Goal: Use online tool/utility: Utilize a website feature to perform a specific function

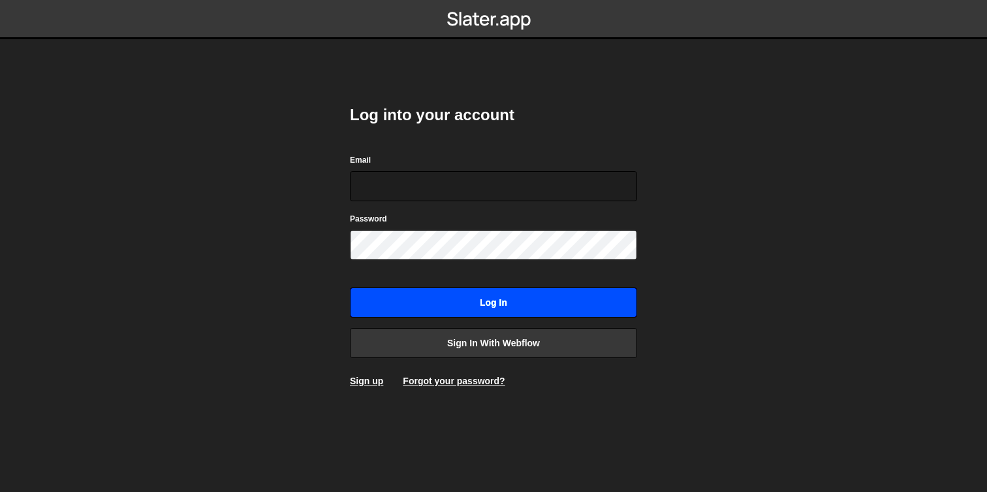
type input "[PERSON_NAME][EMAIL_ADDRESS][DOMAIN_NAME]"
click at [476, 307] on input "Log in" at bounding box center [493, 302] width 287 height 30
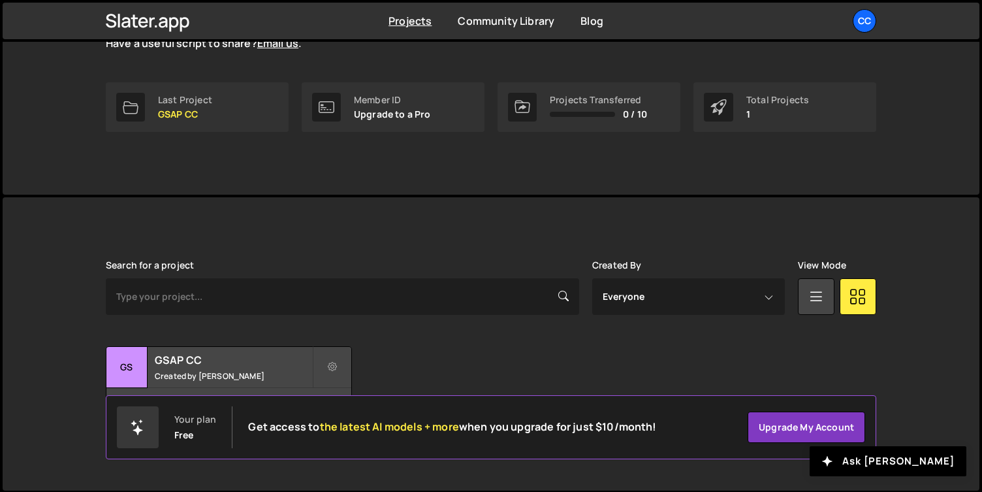
scroll to position [180, 0]
click at [242, 353] on h2 "GSAP CC" at bounding box center [233, 359] width 157 height 14
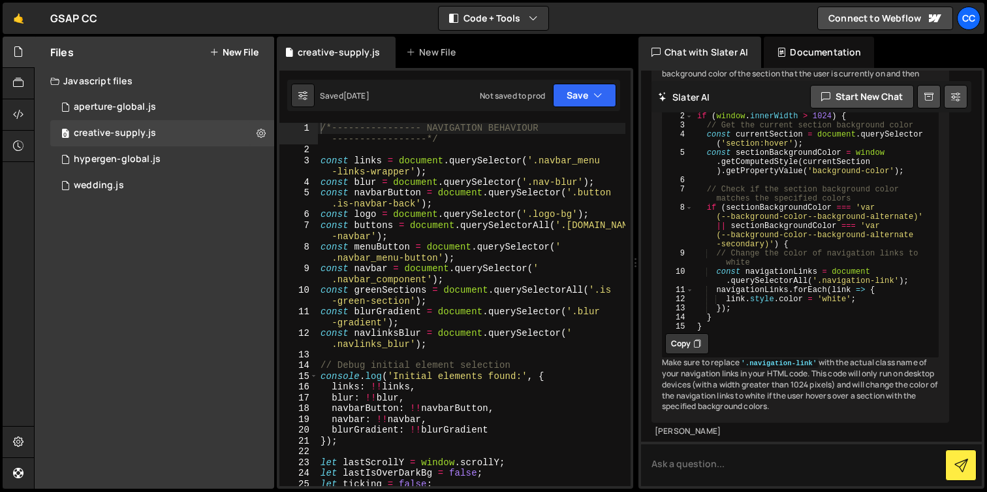
scroll to position [225, 0]
click at [104, 162] on div "hypergen-global.js" at bounding box center [117, 159] width 87 height 12
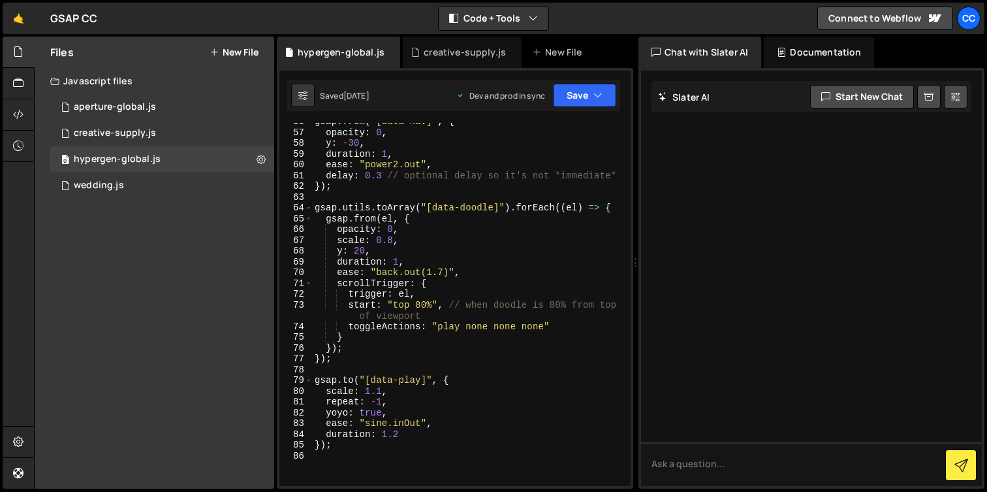
scroll to position [632, 0]
click at [255, 157] on button at bounding box center [261, 160] width 24 height 24
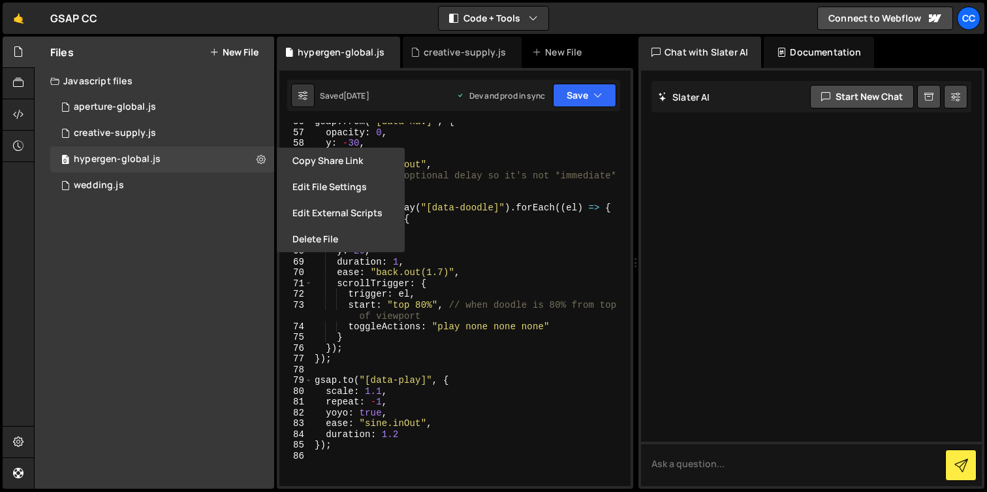
click at [471, 201] on div "gsap . from ( "[data-nav]" , { opacity : 0 , y : - 30 , duration : 1 , ease : "…" at bounding box center [468, 308] width 313 height 385
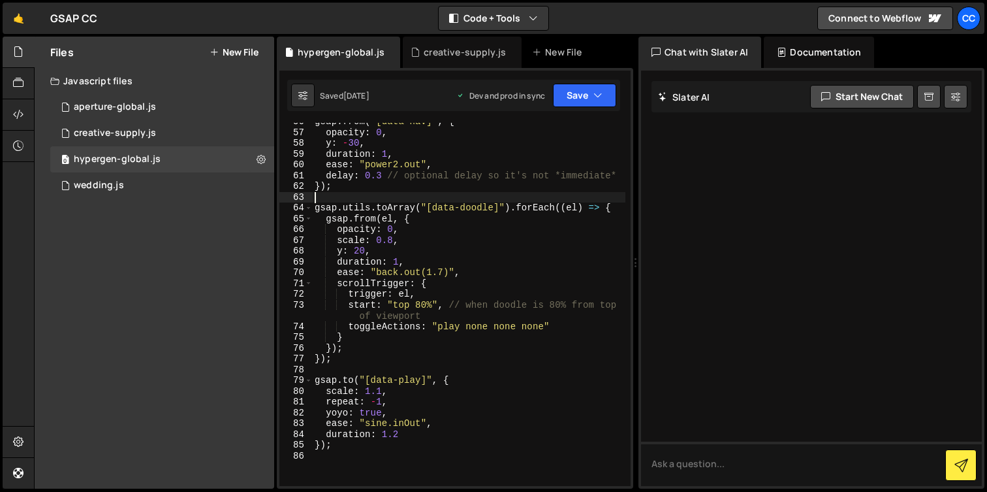
type textarea "});"
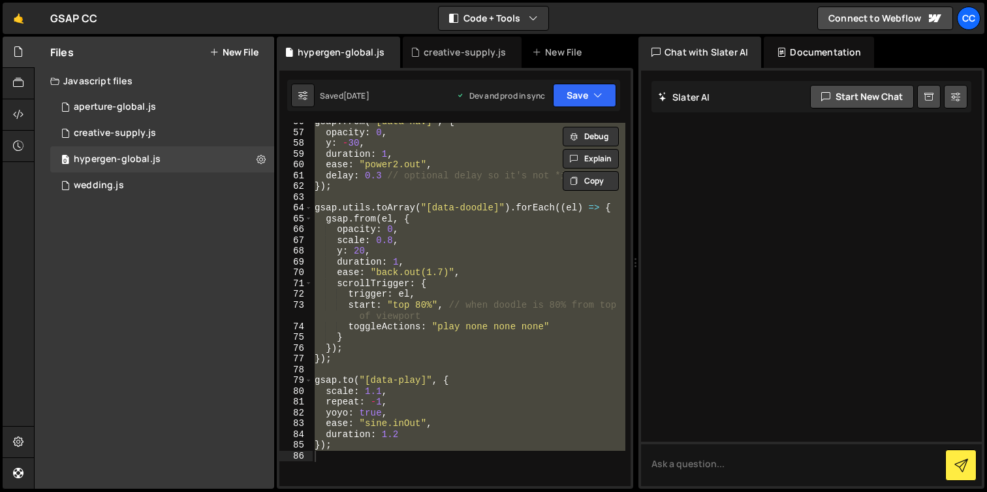
click at [129, 262] on div "Files New File Javascript files 0 aperture-global.js 0 0 creative-supply.js 0 0…" at bounding box center [155, 263] width 240 height 452
click at [227, 47] on button "New File" at bounding box center [234, 52] width 49 height 10
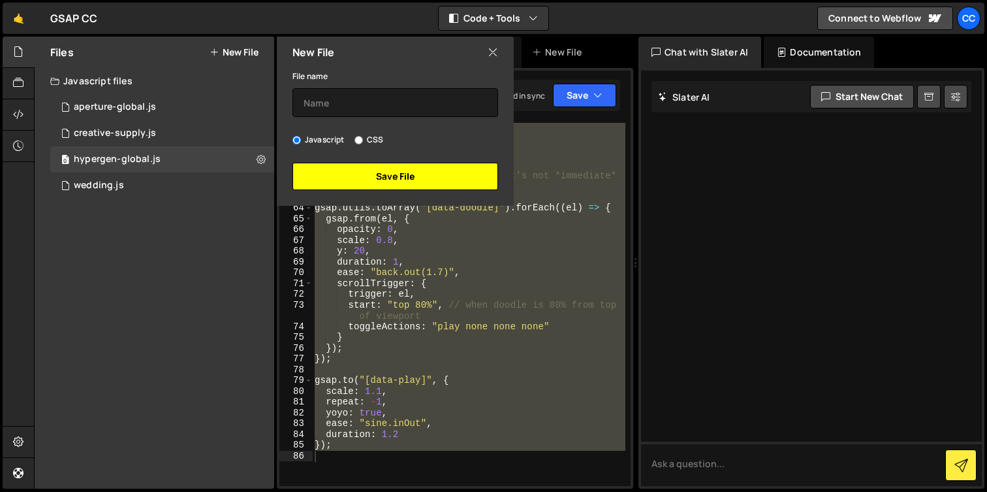
click at [361, 173] on button "Save File" at bounding box center [396, 176] width 206 height 27
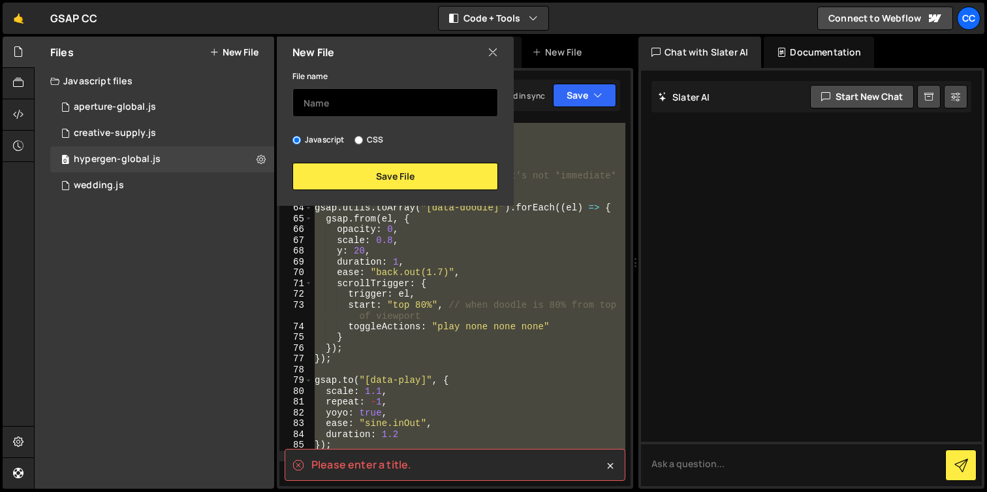
click at [337, 101] on input "text" at bounding box center [396, 102] width 206 height 29
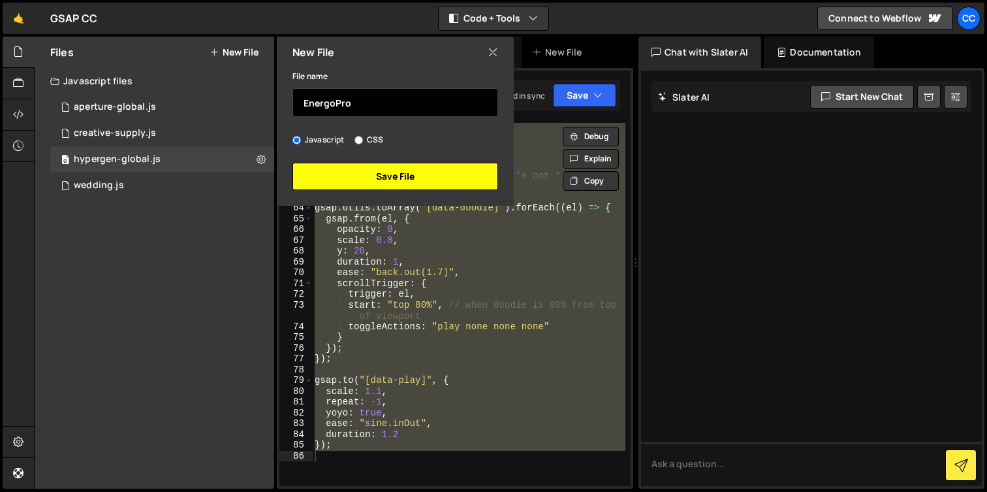
type input "EnergoPro"
click at [372, 179] on button "Save File" at bounding box center [396, 176] width 206 height 27
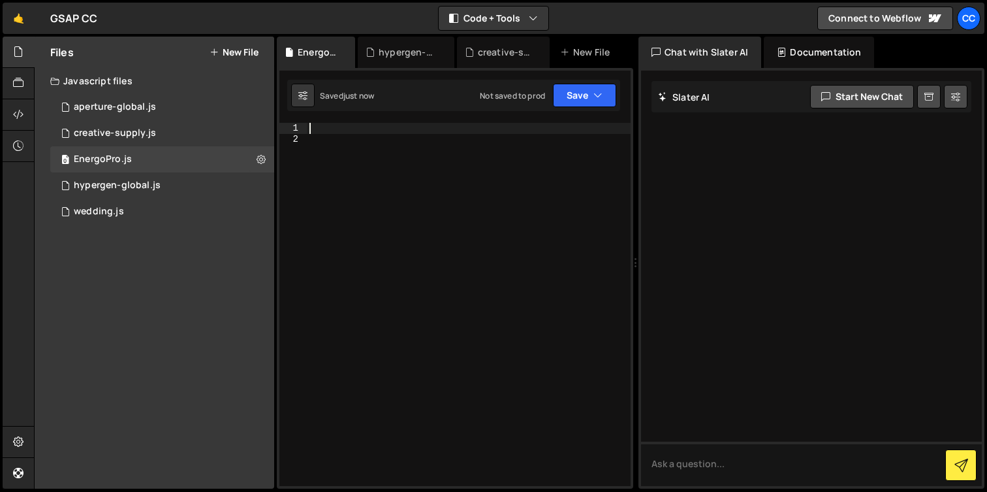
click at [343, 130] on div at bounding box center [469, 315] width 324 height 385
click at [132, 177] on div "0 hypergen-global.js 0" at bounding box center [162, 185] width 224 height 26
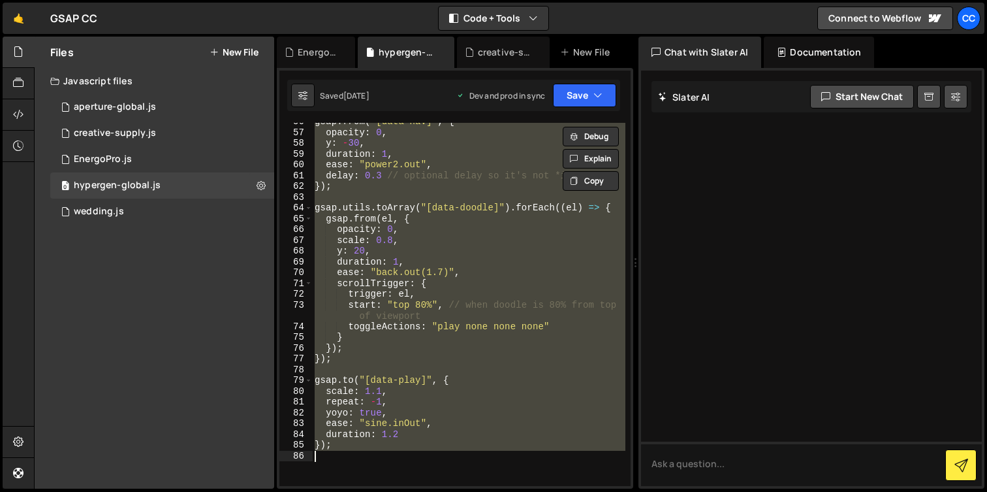
click at [395, 223] on div "gsap . from ( "[data-nav]" , { opacity : 0 , y : - 30 , duration : 1 , ease : "…" at bounding box center [468, 304] width 313 height 363
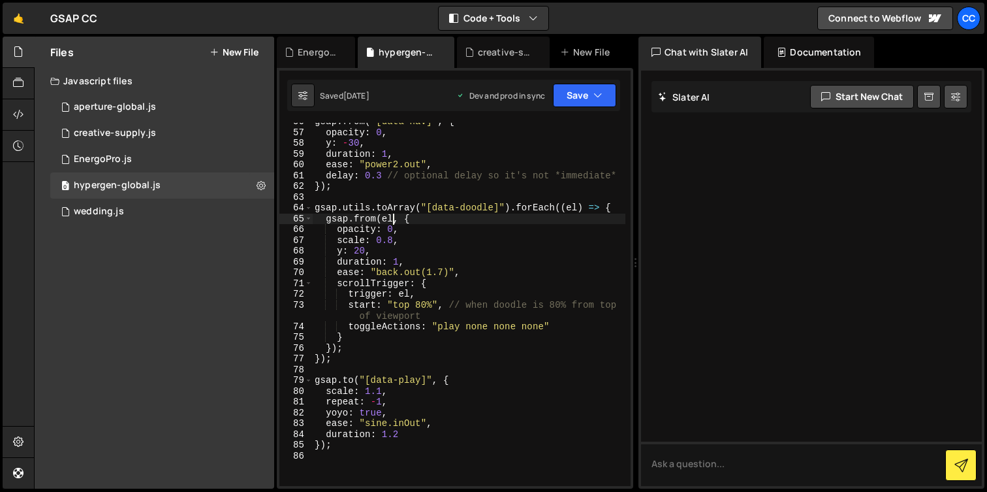
type textarea "});"
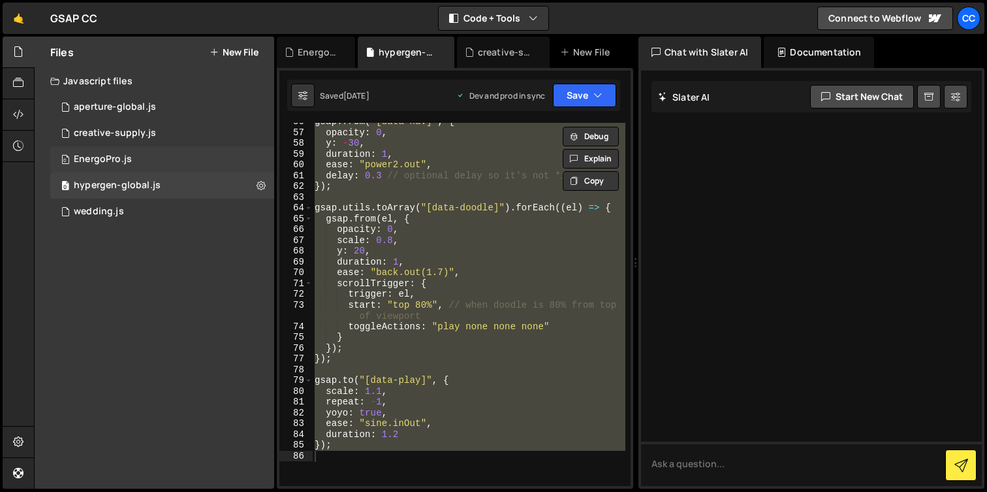
click at [148, 158] on div "0 EnergoPro.js 0" at bounding box center [162, 159] width 224 height 26
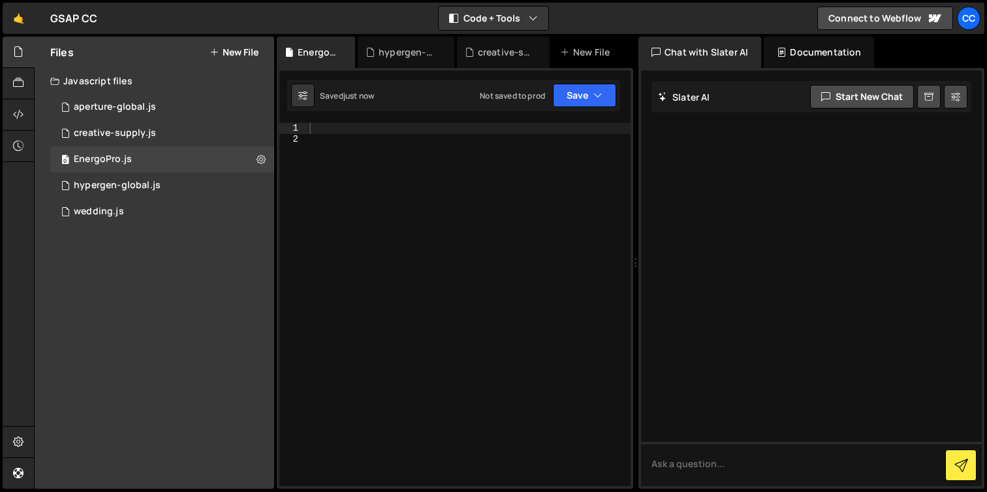
click at [348, 126] on div at bounding box center [469, 315] width 324 height 385
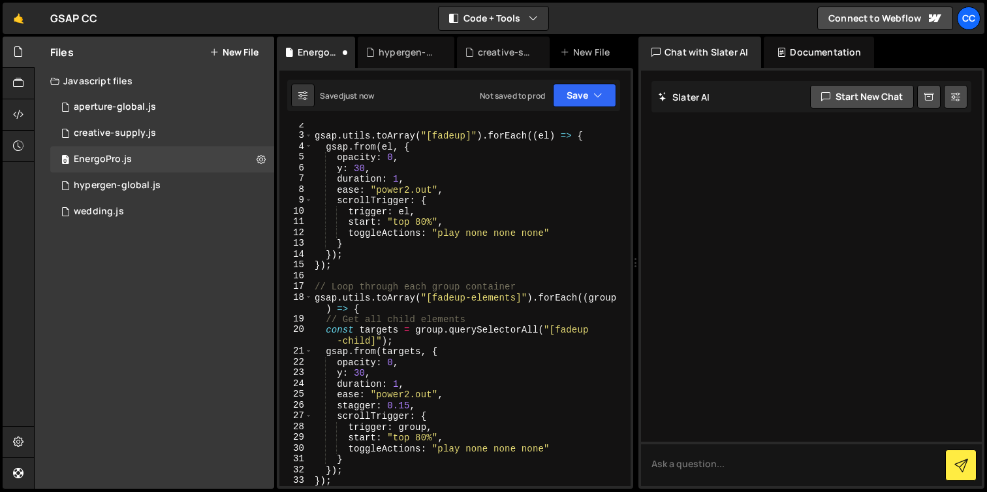
scroll to position [0, 0]
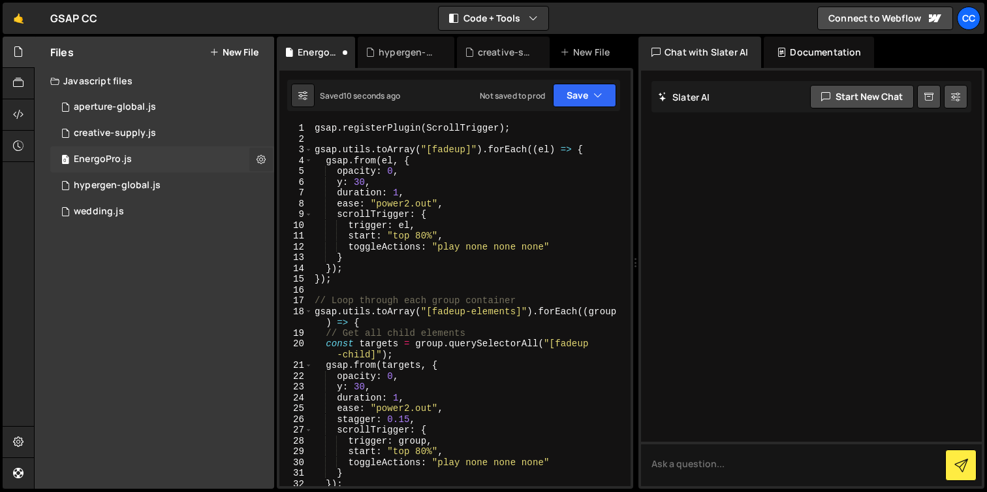
click at [257, 160] on icon at bounding box center [261, 159] width 9 height 12
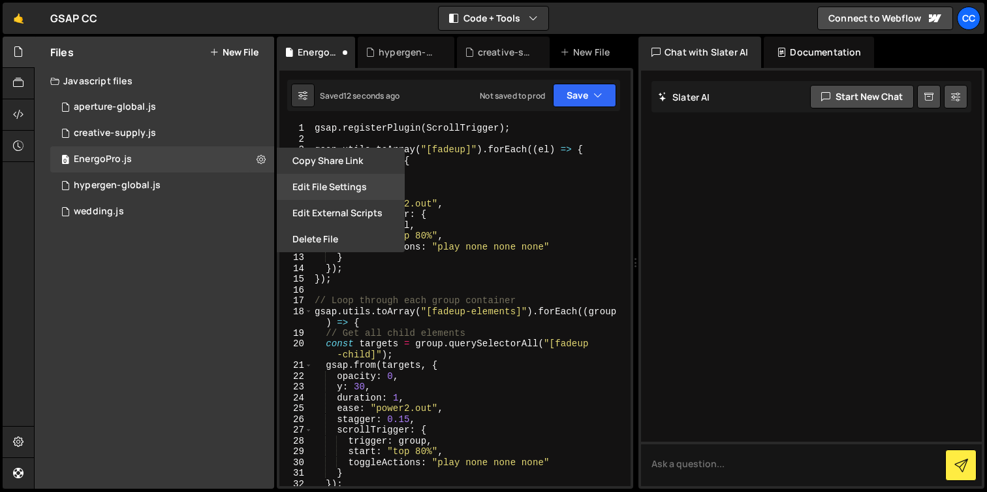
click at [323, 189] on button "Edit File Settings" at bounding box center [341, 187] width 128 height 26
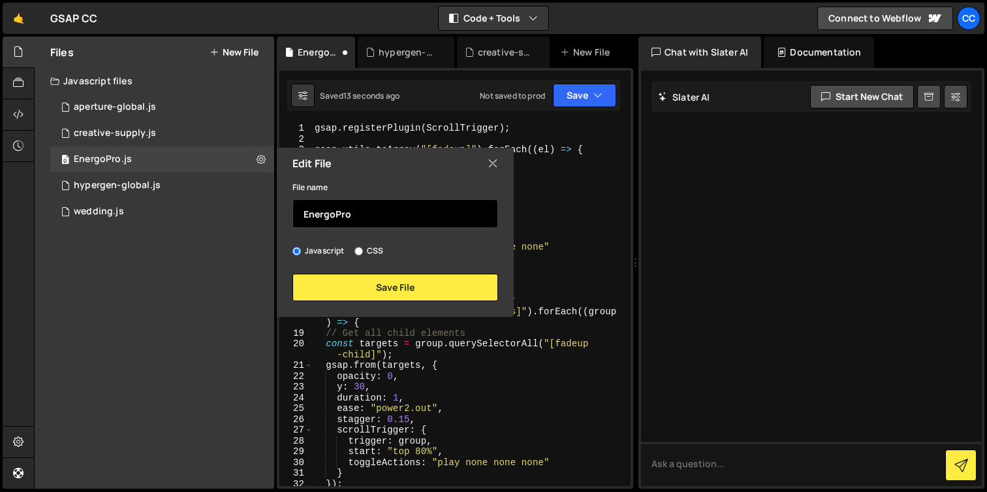
click at [310, 214] on input "EnergoPro" at bounding box center [396, 213] width 206 height 29
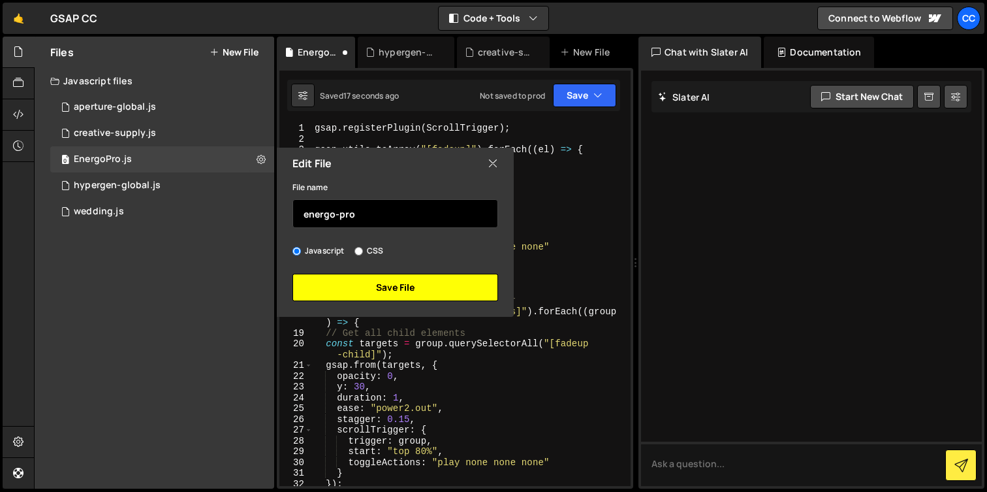
type input "energo-pro"
click at [398, 285] on button "Save File" at bounding box center [396, 287] width 206 height 27
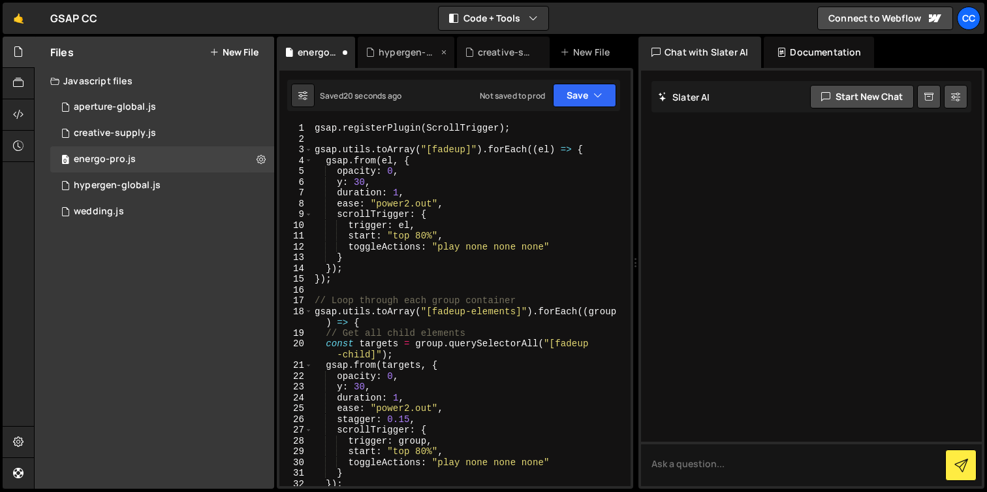
click at [439, 52] on div "hypergen-global.js" at bounding box center [406, 52] width 97 height 31
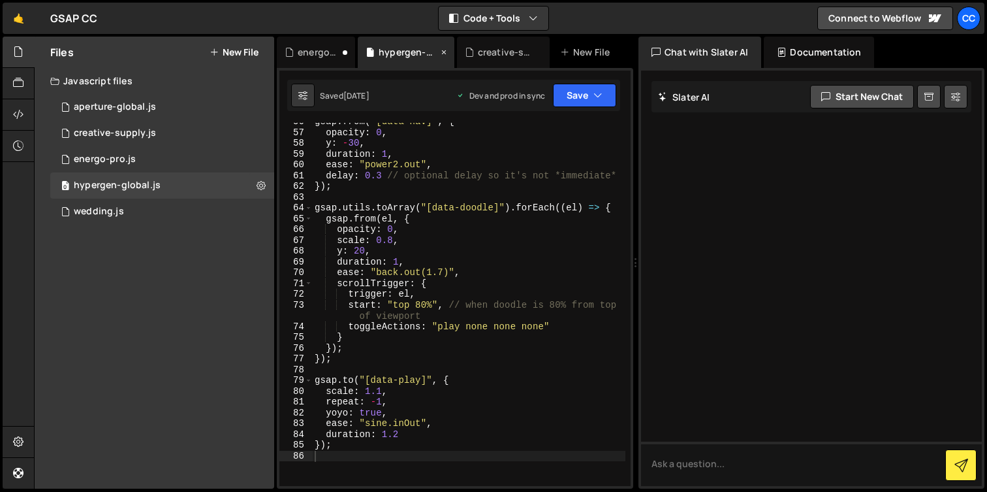
click at [443, 52] on icon at bounding box center [444, 52] width 9 height 13
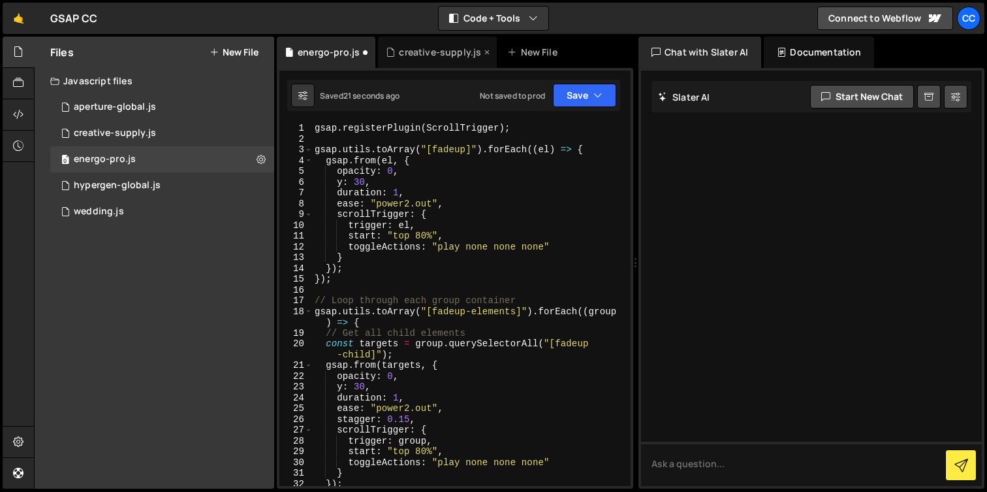
click at [483, 54] on icon at bounding box center [487, 52] width 9 height 13
click at [259, 161] on icon at bounding box center [261, 159] width 9 height 12
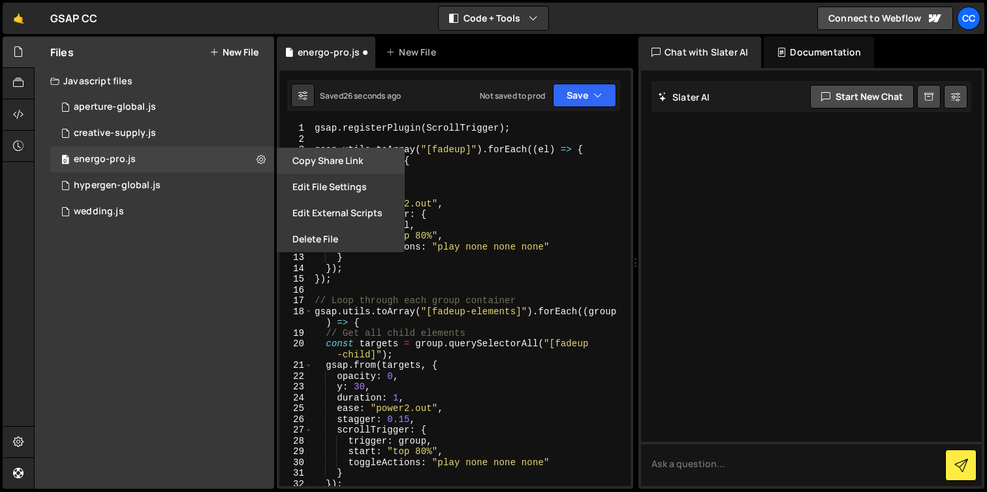
click at [336, 163] on button "Copy share link" at bounding box center [341, 161] width 128 height 26
click at [25, 112] on div at bounding box center [19, 114] width 32 height 31
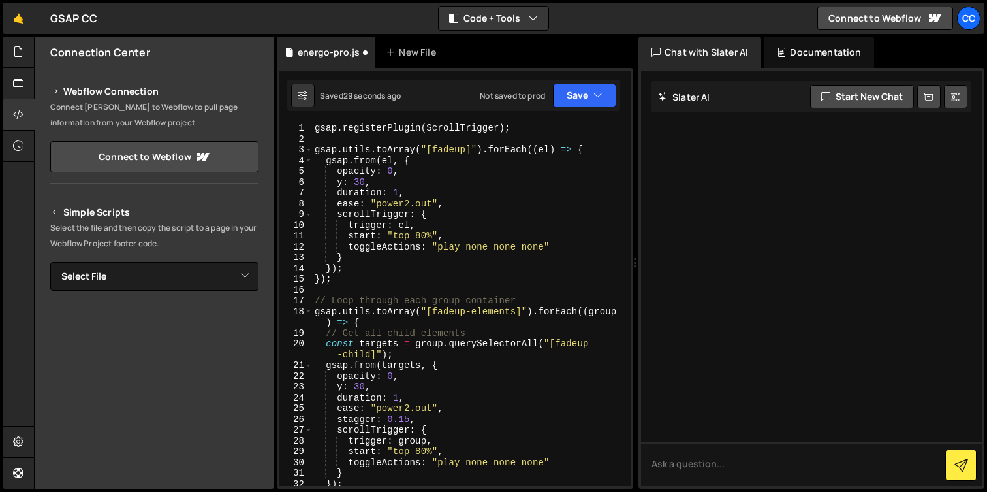
scroll to position [100, 0]
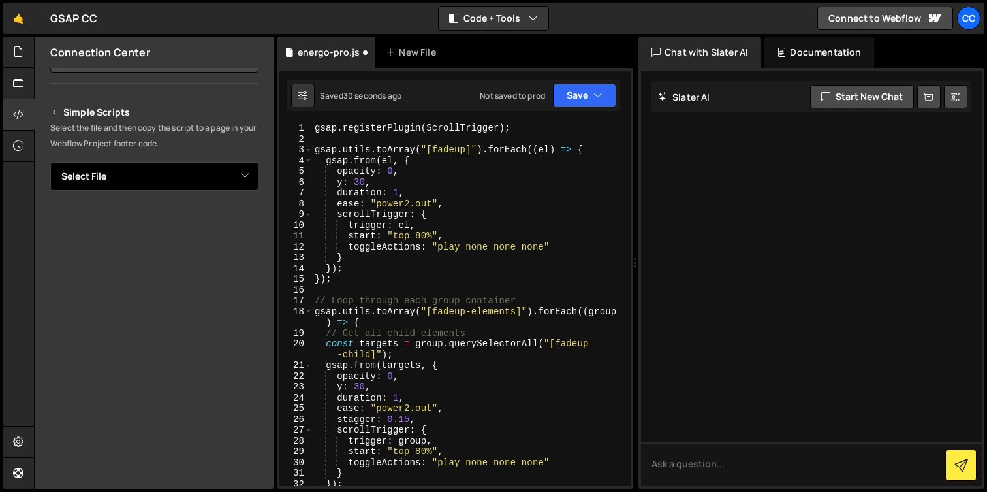
click at [153, 176] on select "Select File aperture-global.js creative-supply.js hypergen-global.js wedding.js…" at bounding box center [154, 176] width 208 height 29
select select "48518"
click at [50, 162] on select "Select File aperture-global.js creative-supply.js hypergen-global.js wedding.js…" at bounding box center [154, 176] width 208 height 29
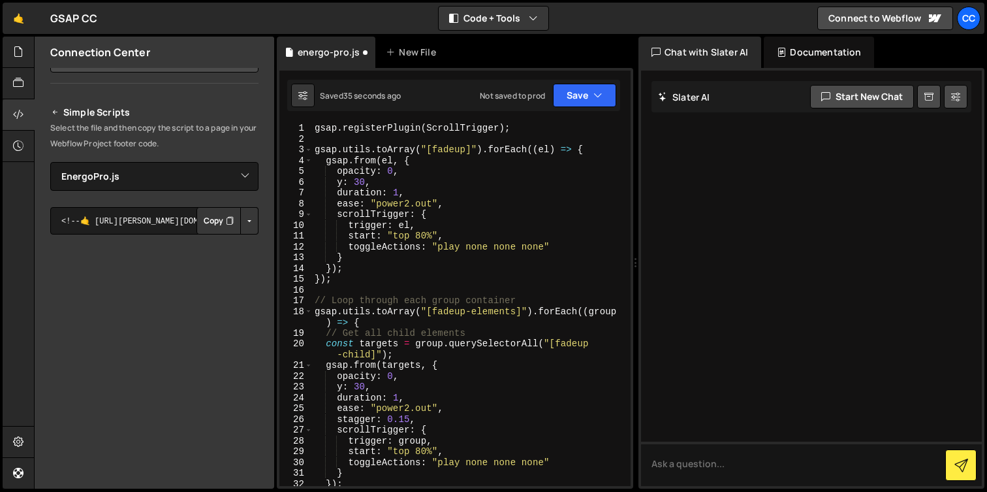
click at [219, 220] on button "Copy" at bounding box center [219, 220] width 44 height 27
click at [581, 98] on button "Save" at bounding box center [584, 96] width 63 height 24
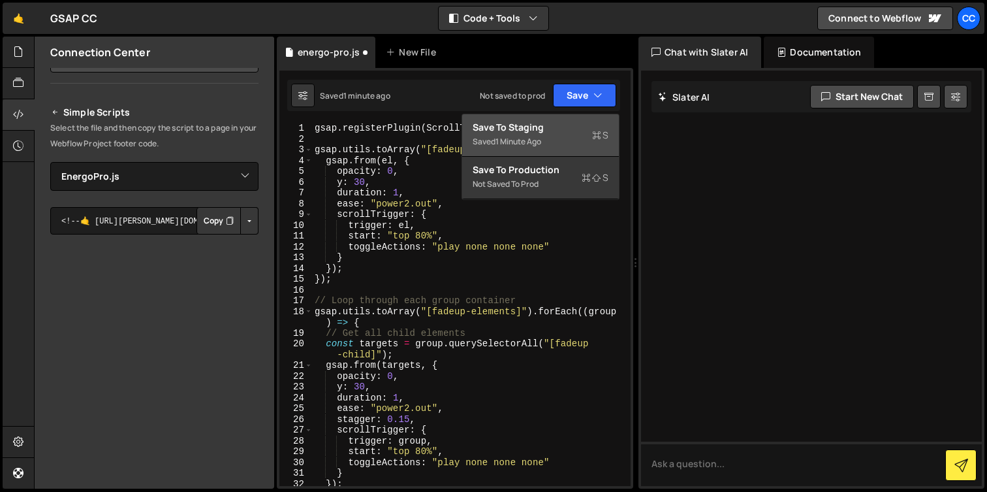
click at [550, 131] on div "Save to Staging S" at bounding box center [541, 127] width 136 height 13
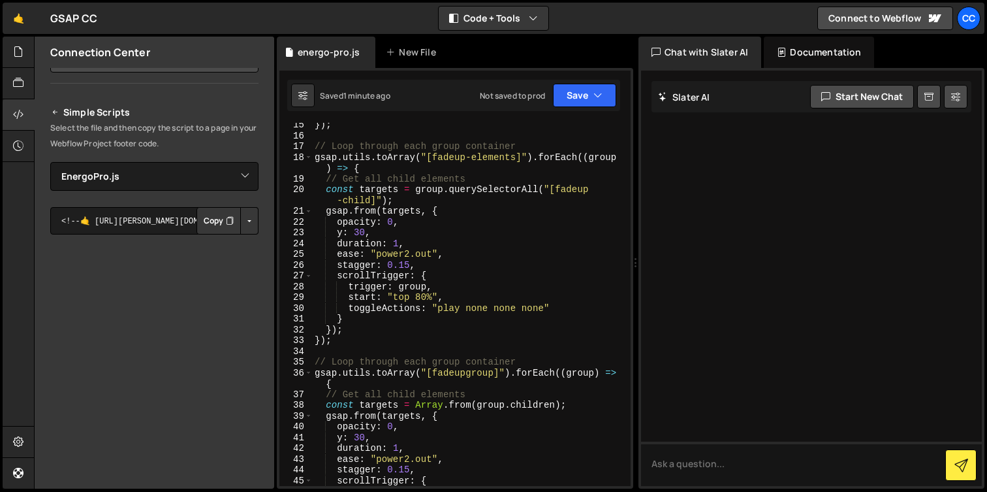
scroll to position [0, 0]
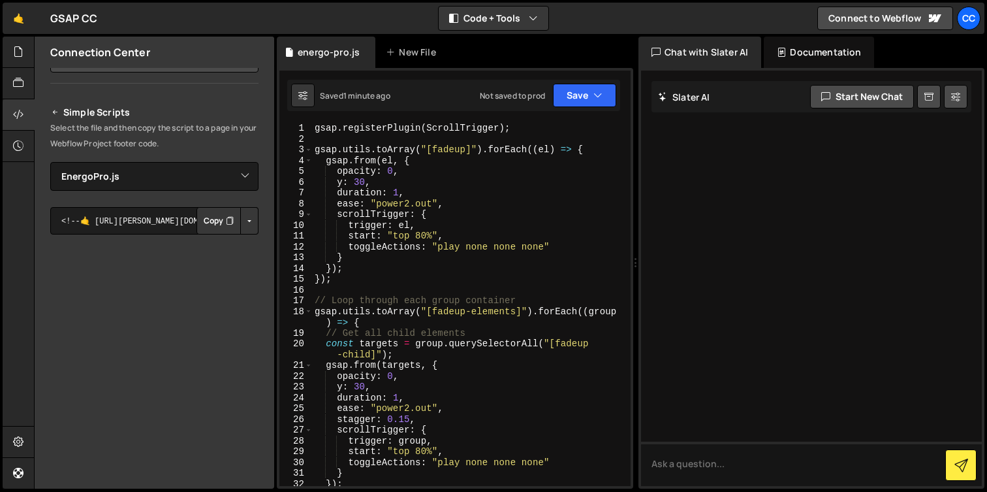
click at [594, 107] on div "Saved 1 minute ago Not saved to prod Upgrade to Edit Save Save to Staging S Sav…" at bounding box center [453, 95] width 333 height 31
click at [586, 101] on button "Save" at bounding box center [584, 96] width 63 height 24
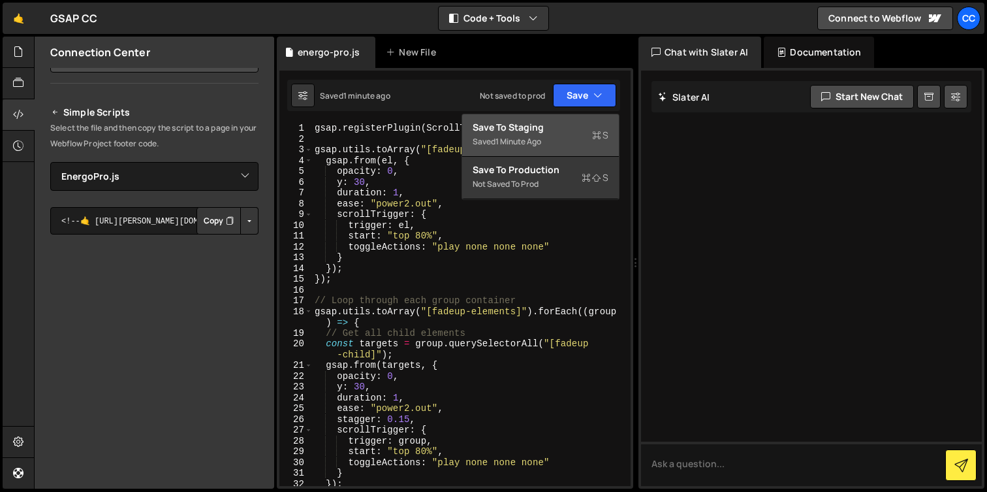
click at [539, 131] on div "Save to Staging S" at bounding box center [541, 127] width 136 height 13
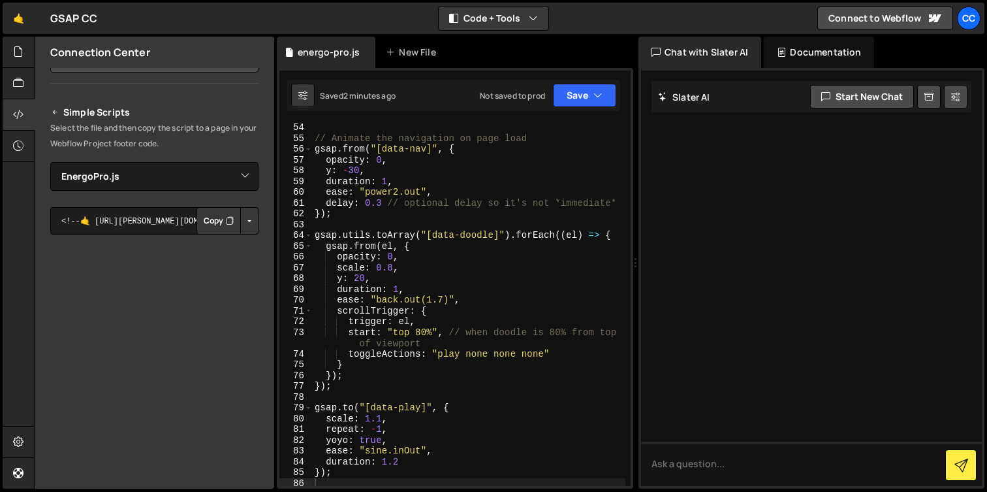
scroll to position [602, 0]
click at [18, 64] on div at bounding box center [19, 52] width 32 height 31
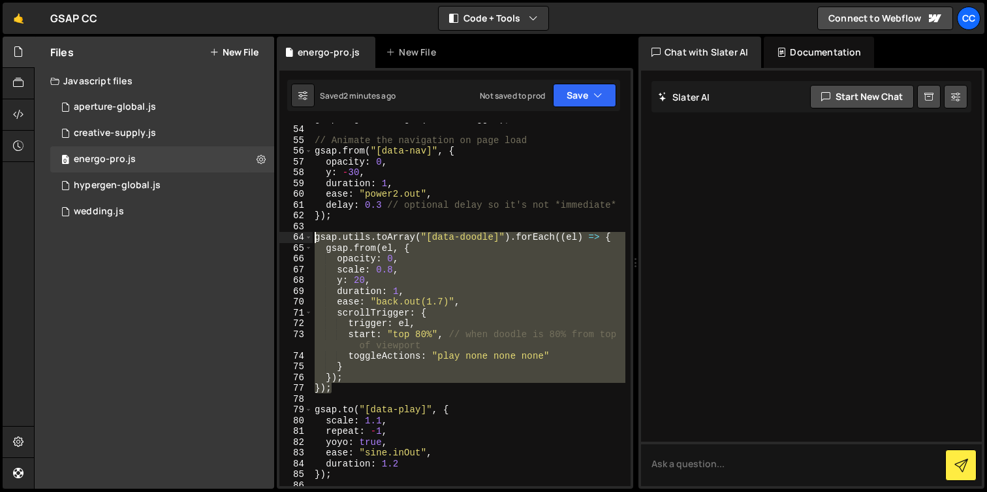
drag, startPoint x: 338, startPoint y: 392, endPoint x: 287, endPoint y: 235, distance: 165.4
click at [287, 235] on div "}); 53 54 55 56 57 58 59 60 61 62 63 64 65 66 67 68 69 70 71 72 73 74 75 76 77 …" at bounding box center [455, 304] width 351 height 363
type textarea "gsap.utils.toArray("[data-doodle]").forEach((el) => { gsap.from(el, {"
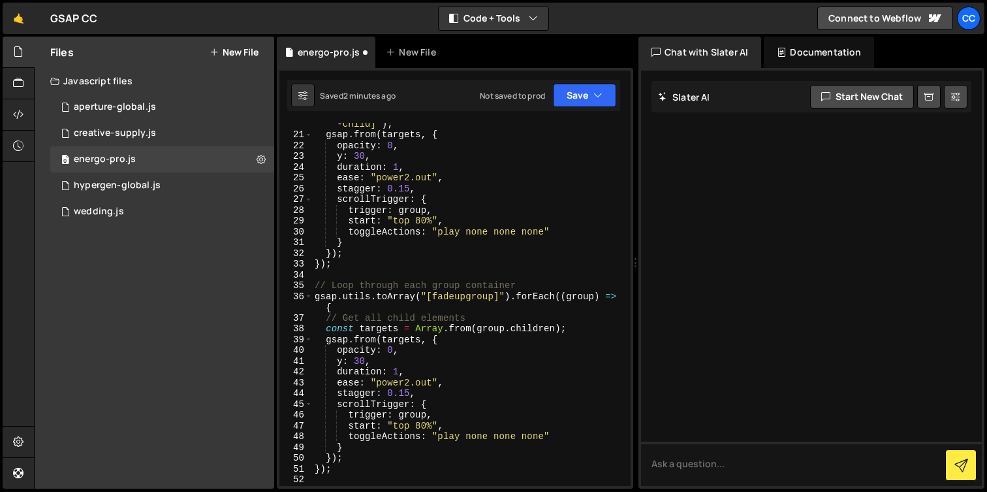
scroll to position [221, 0]
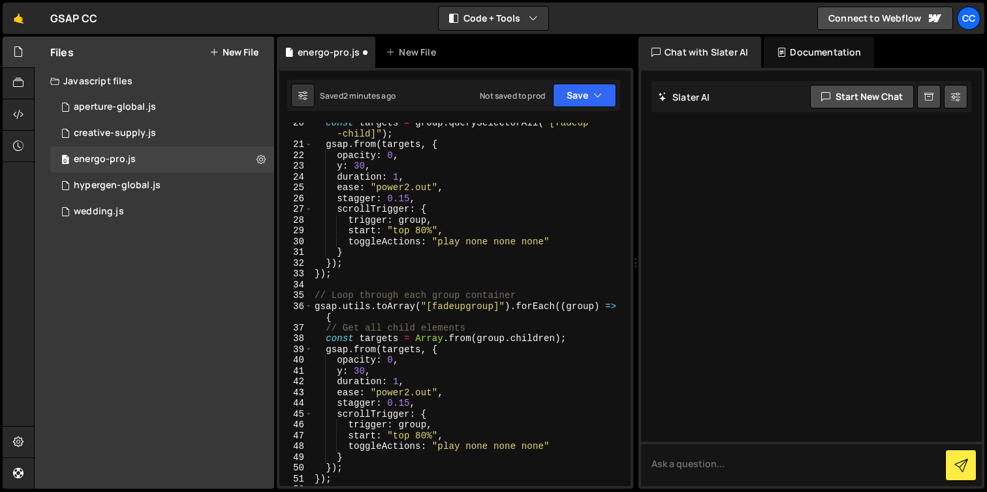
click at [466, 306] on div "const targets = group . querySelectorAll ( "[fadeup -child]" ) ; gsap . from ( …" at bounding box center [468, 316] width 313 height 396
click at [449, 337] on div "const targets = group . querySelectorAll ( "[fadeup -child]" ) ; gsap . from ( …" at bounding box center [468, 316] width 313 height 396
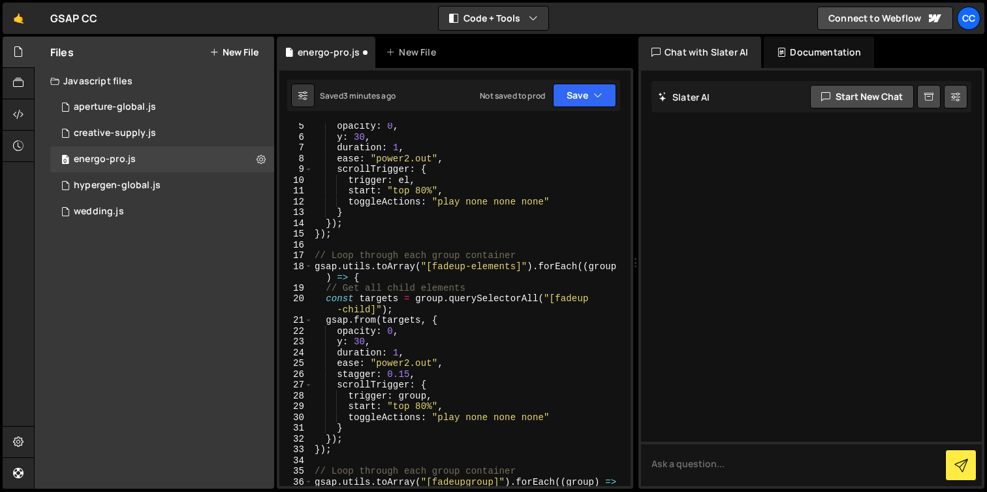
scroll to position [45, 0]
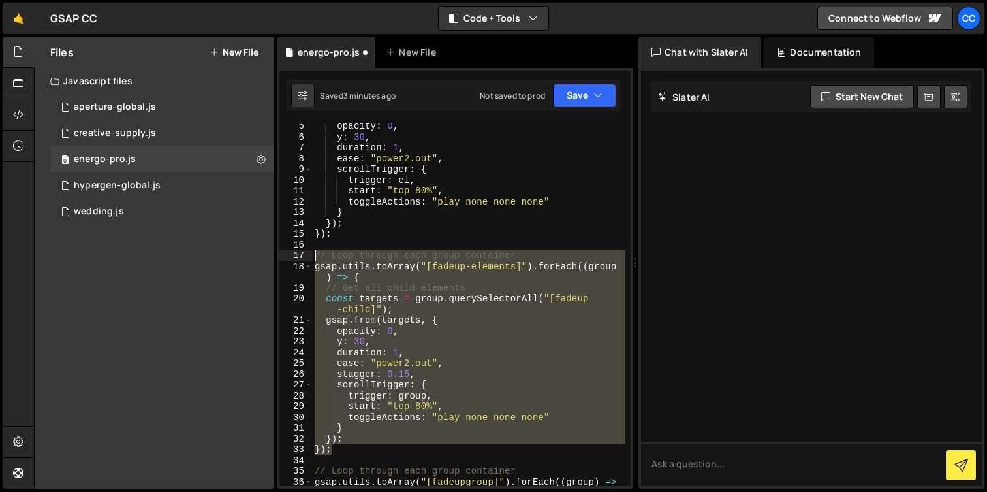
drag, startPoint x: 331, startPoint y: 451, endPoint x: 255, endPoint y: 255, distance: 210.3
click at [255, 255] on div "Files New File Javascript files 0 aperture-global.js 0 0 creative-supply.js 0 0…" at bounding box center [510, 263] width 953 height 453
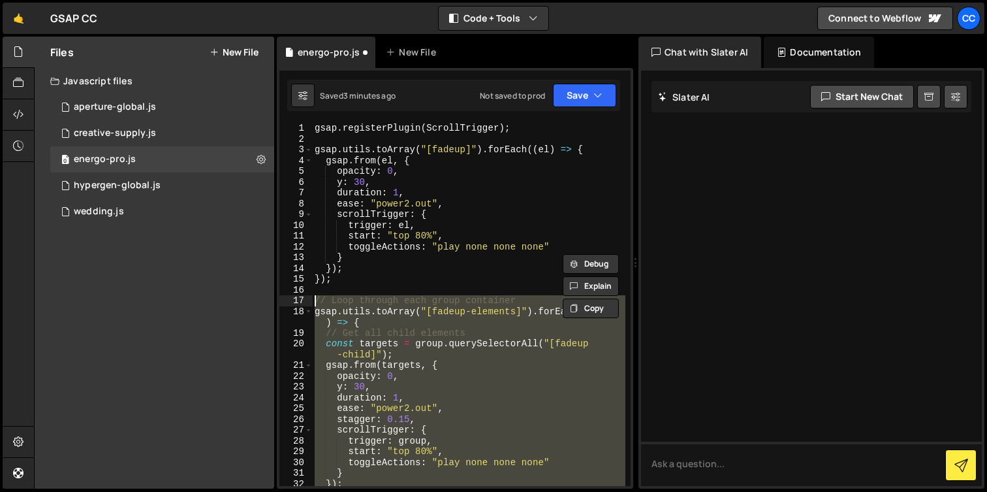
scroll to position [0, 0]
click at [577, 103] on button "Save" at bounding box center [584, 96] width 63 height 24
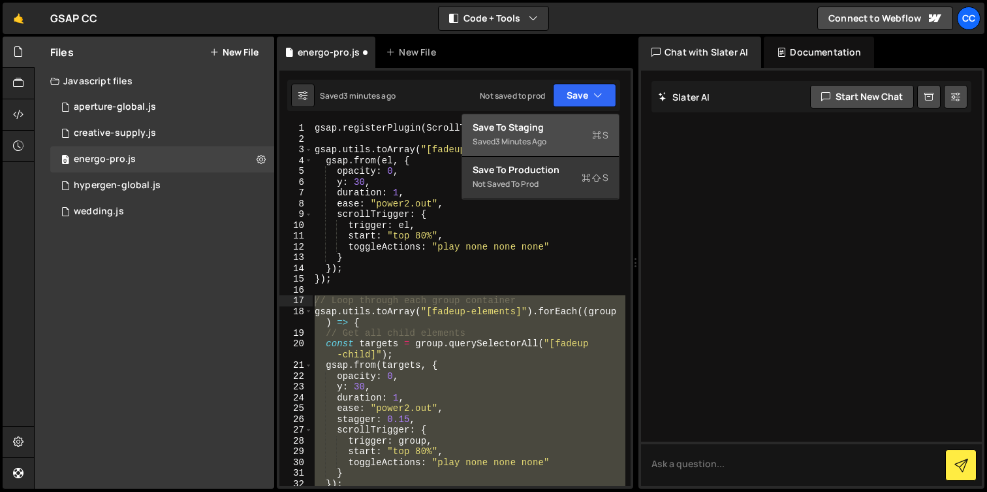
click at [572, 128] on div "Save to Staging S" at bounding box center [541, 127] width 136 height 13
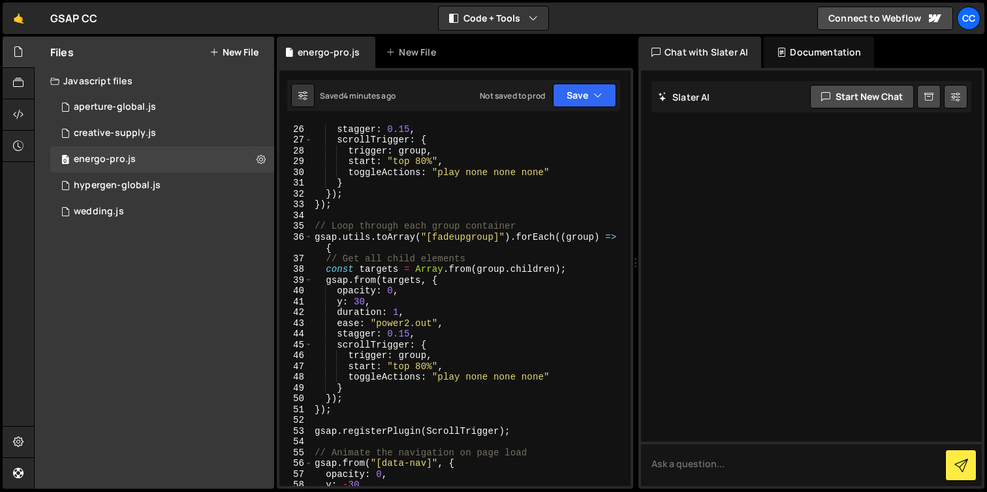
scroll to position [254, 0]
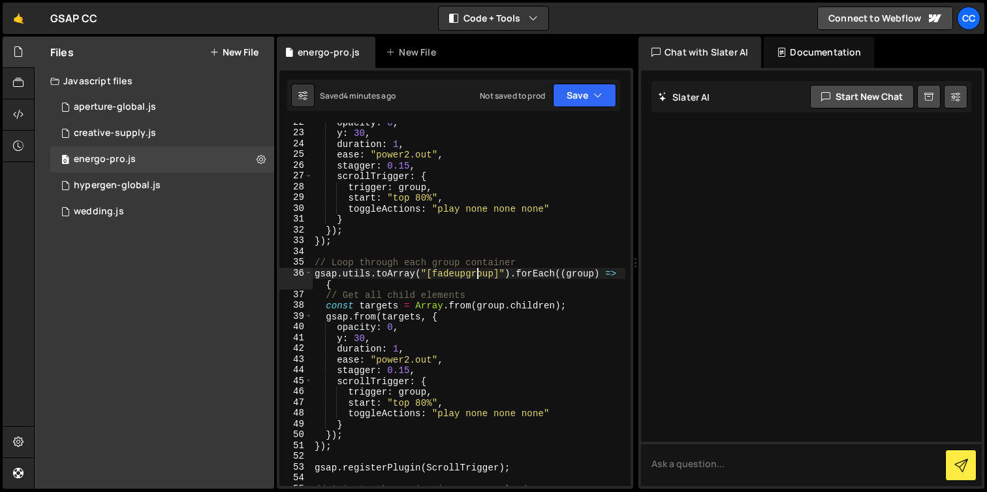
click at [477, 274] on div "opacity : 0 , y : 30 , duration : 1 , ease : "power2.out" , stagger : 0.15 , sc…" at bounding box center [468, 309] width 313 height 385
click at [490, 315] on div "opacity : 0 , y : 30 , duration : 1 , ease : "power2.out" , stagger : 0.15 , sc…" at bounding box center [468, 309] width 313 height 385
click at [430, 210] on div "opacity : 0 , y : 30 , duration : 1 , ease : "power2.out" , stagger : 0.15 , sc…" at bounding box center [468, 309] width 313 height 385
type textarea "});"
